Goal: Check status

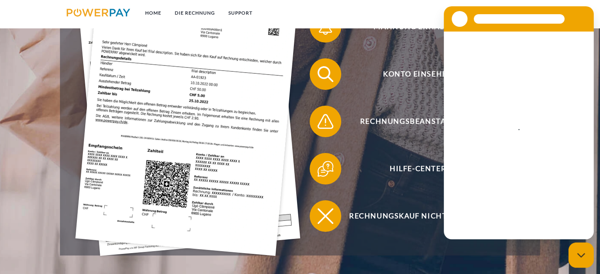
scroll to position [252, 0]
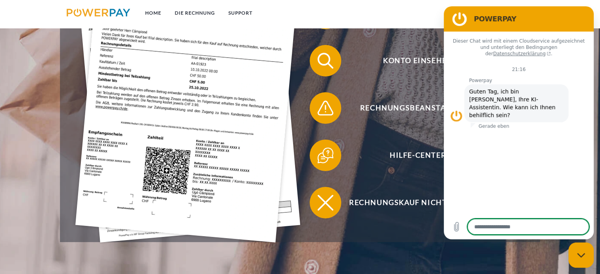
type textarea "*"
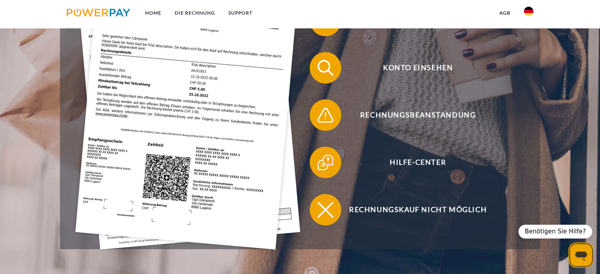
scroll to position [0, 0]
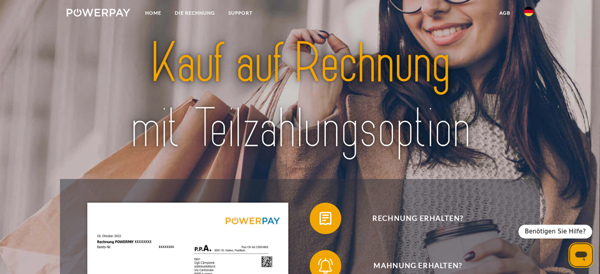
click at [106, 17] on link at bounding box center [98, 14] width 77 height 16
click at [140, 14] on link "Home" at bounding box center [153, 13] width 30 height 14
click at [159, 15] on link "Home" at bounding box center [153, 13] width 30 height 14
click at [160, 15] on link "Home" at bounding box center [153, 13] width 30 height 14
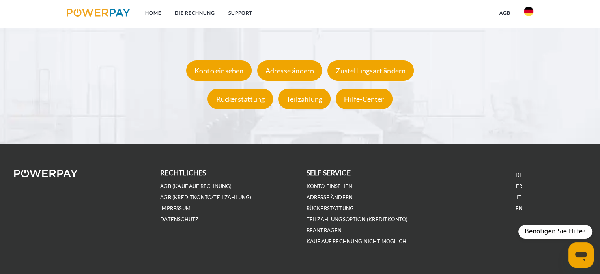
scroll to position [1515, 0]
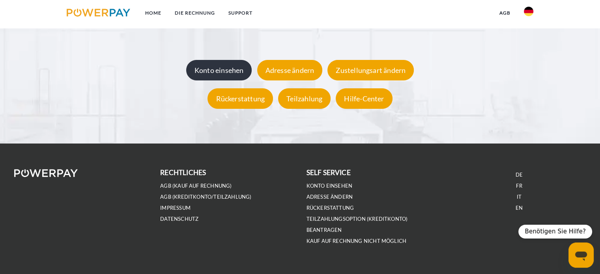
click at [226, 74] on div "Konto einsehen" at bounding box center [219, 70] width 66 height 20
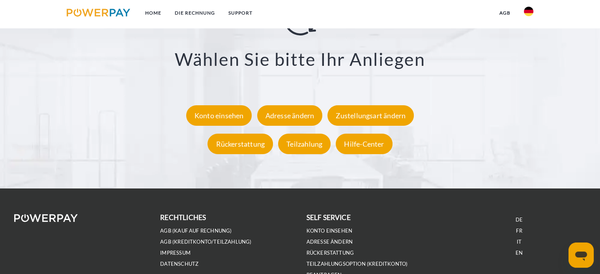
scroll to position [1523, 0]
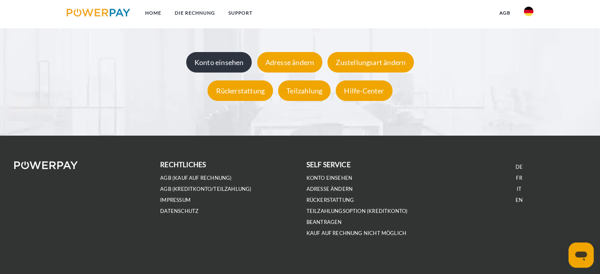
click at [235, 69] on div "Konto einsehen" at bounding box center [219, 62] width 66 height 20
